Goal: Task Accomplishment & Management: Use online tool/utility

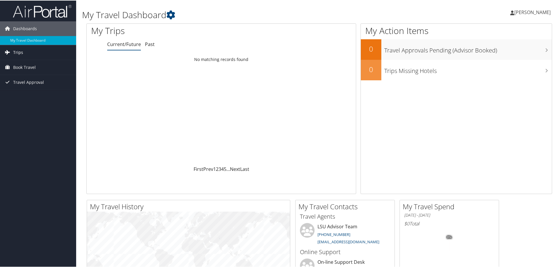
click at [20, 54] on span "Trips" at bounding box center [18, 52] width 10 height 15
click at [145, 42] on link "Past" at bounding box center [150, 43] width 10 height 6
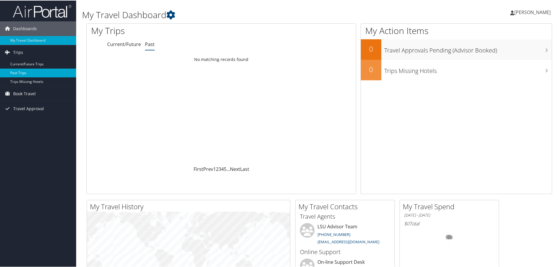
click at [40, 74] on link "Past Trips" at bounding box center [38, 72] width 76 height 9
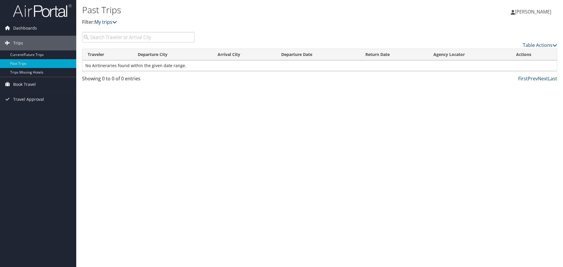
click at [103, 21] on link "My trips" at bounding box center [105, 22] width 23 height 6
click at [142, 88] on div "Past Trips Filter: My trips Daniel Butcher Daniel Butcher My Settings Travel Ag…" at bounding box center [319, 133] width 487 height 267
click at [133, 35] on input "search" at bounding box center [138, 37] width 112 height 11
type input "[PERSON_NAME]"
click at [20, 42] on span "Trips" at bounding box center [18, 43] width 10 height 15
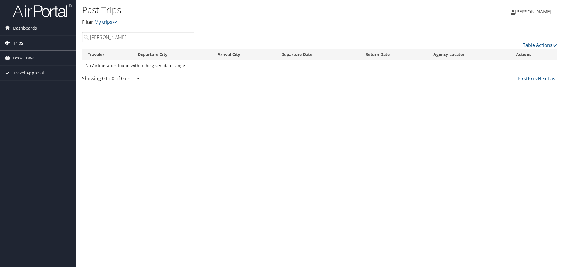
click at [23, 44] on link "Trips" at bounding box center [38, 43] width 76 height 15
click at [24, 50] on link "Trips" at bounding box center [38, 43] width 76 height 15
click at [23, 51] on span "Book Travel" at bounding box center [24, 58] width 23 height 15
click at [21, 44] on span "Trips" at bounding box center [18, 43] width 10 height 15
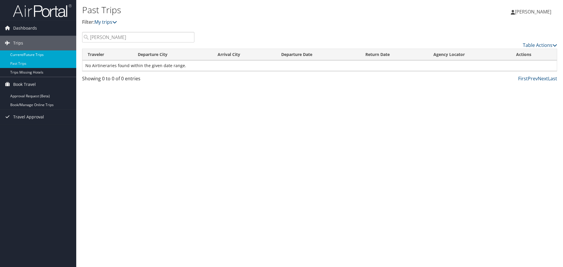
click at [22, 55] on link "Current/Future Trips" at bounding box center [38, 54] width 76 height 9
click at [26, 62] on link "Past Trips" at bounding box center [38, 63] width 76 height 9
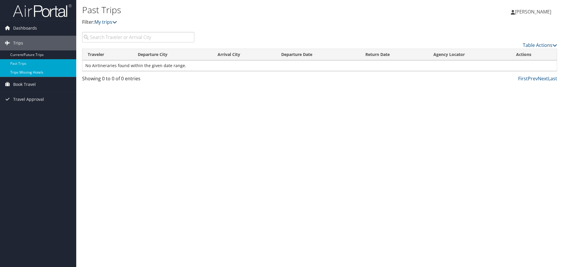
click at [27, 75] on link "Trips Missing Hotels" at bounding box center [38, 72] width 76 height 9
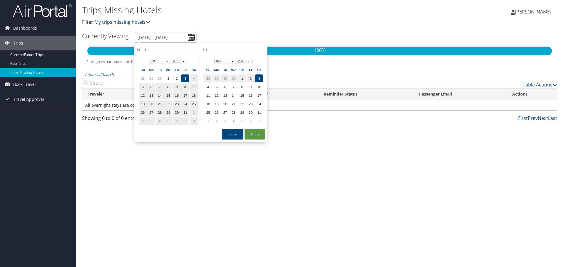
click at [143, 37] on input "[DATE] - [DATE]" at bounding box center [166, 37] width 62 height 11
click at [164, 62] on select "Jan Feb Mar Apr May Jun [DATE] Aug Sep Oct Nov Dec" at bounding box center [160, 61] width 22 height 5
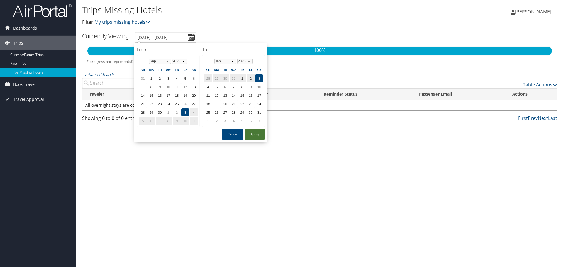
click at [258, 134] on button "Apply" at bounding box center [254, 134] width 21 height 11
type input "[DATE] - [DATE]"
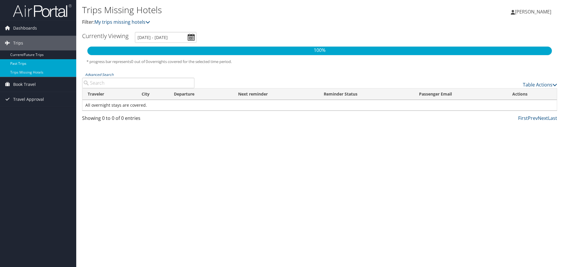
click at [16, 63] on link "Past Trips" at bounding box center [38, 63] width 76 height 9
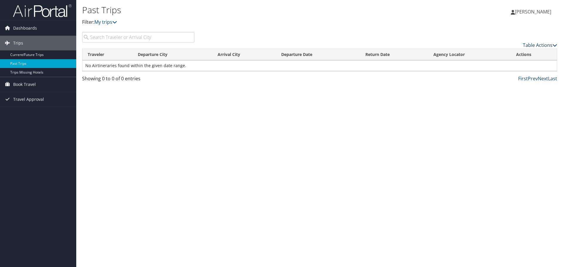
click at [544, 46] on link "Table Actions" at bounding box center [540, 45] width 34 height 6
click at [555, 46] on div at bounding box center [281, 133] width 563 height 267
click at [117, 24] on icon at bounding box center [114, 22] width 5 height 5
click at [31, 28] on span "Dashboards" at bounding box center [25, 28] width 24 height 15
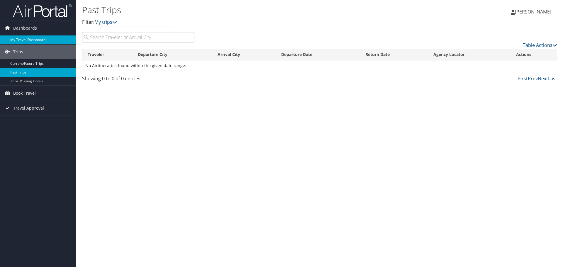
click at [30, 37] on link "My Travel Dashboard" at bounding box center [38, 39] width 76 height 9
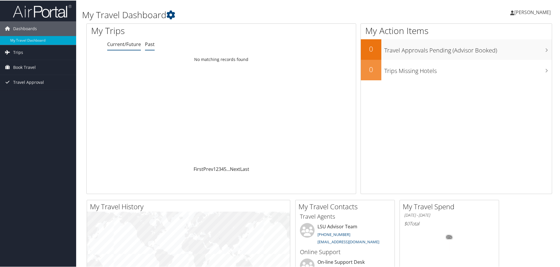
click at [150, 44] on link "Past" at bounding box center [150, 43] width 10 height 6
click at [175, 13] on icon at bounding box center [171, 14] width 9 height 9
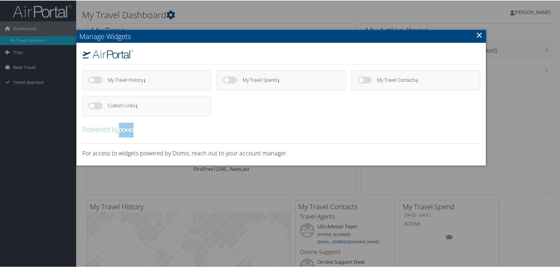
click at [127, 78] on h4 "My Travel History" at bounding box center [154, 79] width 93 height 5
click at [94, 81] on label at bounding box center [96, 79] width 14 height 7
click at [94, 81] on input "checkbox" at bounding box center [93, 81] width 4 height 4
checkbox input "true"
click at [479, 34] on link "×" at bounding box center [479, 34] width 7 height 12
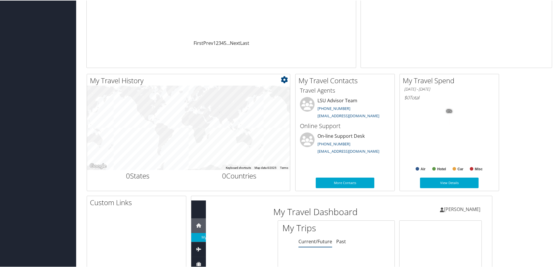
scroll to position [185, 0]
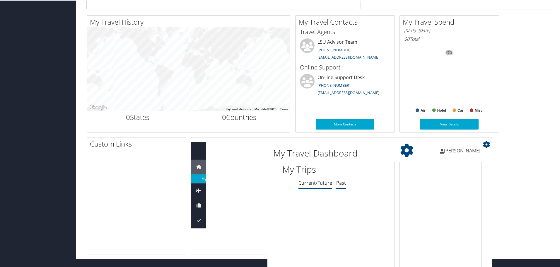
click at [341, 185] on link "Past" at bounding box center [342, 182] width 10 height 6
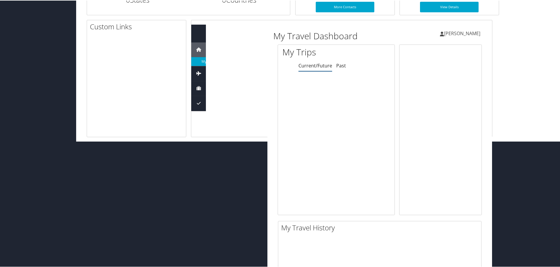
scroll to position [0, 0]
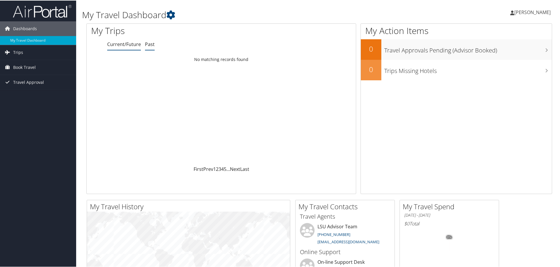
click at [153, 43] on link "Past" at bounding box center [150, 43] width 10 height 6
click at [26, 48] on link "Trips" at bounding box center [38, 52] width 76 height 15
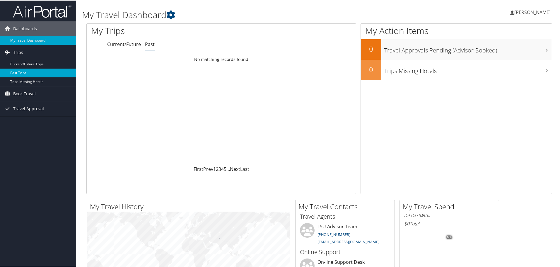
click at [21, 71] on link "Past Trips" at bounding box center [38, 72] width 76 height 9
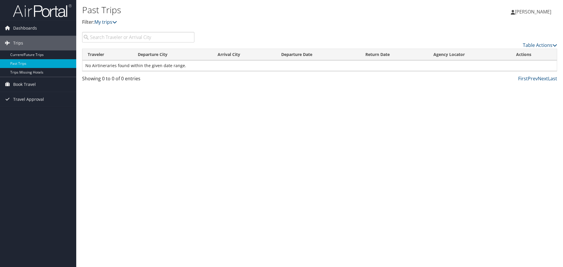
click at [132, 37] on input "search" at bounding box center [138, 37] width 112 height 11
type input "[GEOGRAPHIC_DATA]"
click at [553, 43] on icon at bounding box center [554, 45] width 5 height 5
click at [141, 38] on div at bounding box center [281, 133] width 563 height 267
click at [109, 20] on link "My trips" at bounding box center [105, 22] width 23 height 6
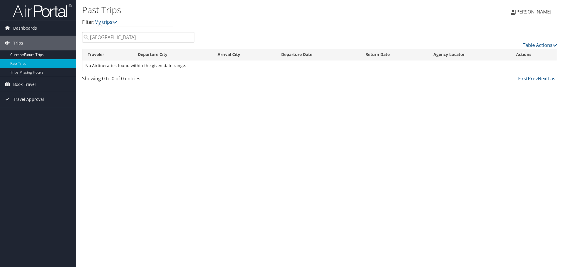
click at [196, 39] on div "San Francisco" at bounding box center [138, 37] width 121 height 11
click at [191, 38] on input "San Francisco" at bounding box center [138, 37] width 112 height 11
click at [190, 36] on input "San Francisco" at bounding box center [138, 37] width 112 height 11
click at [26, 99] on span "Travel Approval" at bounding box center [28, 99] width 31 height 15
click at [26, 120] on link "Approved Trips" at bounding box center [38, 119] width 76 height 9
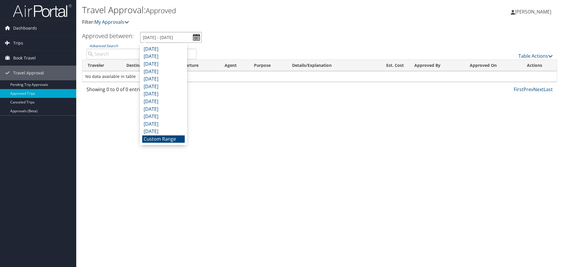
click at [150, 38] on input "[DATE] - [DATE]" at bounding box center [171, 37] width 62 height 11
click at [156, 58] on li "[DATE]" at bounding box center [163, 57] width 43 height 8
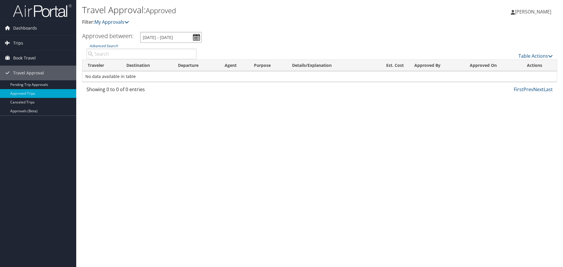
click at [184, 38] on input "8/1/2025 - 8/31/2025" at bounding box center [171, 37] width 62 height 11
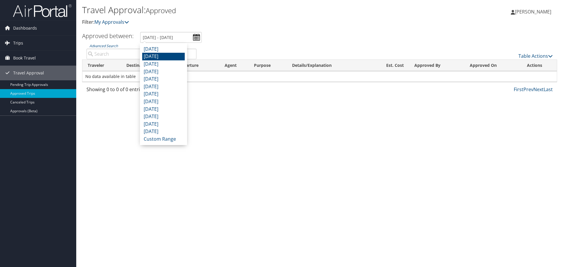
click at [173, 50] on li "[DATE]" at bounding box center [163, 49] width 43 height 8
type input "9/1/2025 - 9/30/2025"
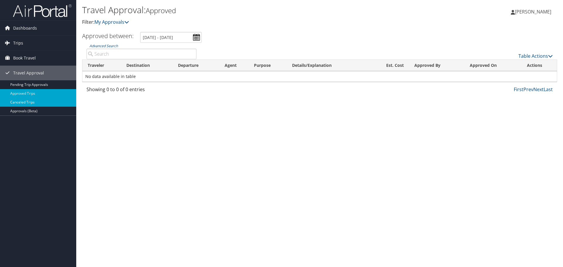
click at [35, 101] on link "Canceled Trips" at bounding box center [38, 102] width 76 height 9
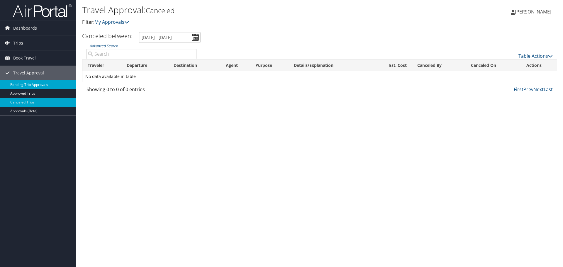
click at [41, 84] on link "Pending Trip Approvals" at bounding box center [38, 84] width 76 height 9
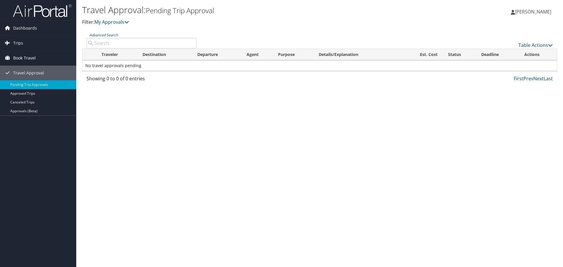
click at [24, 60] on span "Book Travel" at bounding box center [24, 58] width 23 height 15
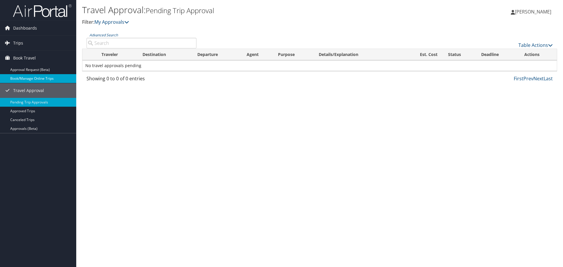
click at [25, 75] on link "Book/Manage Online Trips" at bounding box center [38, 78] width 76 height 9
